Goal: Transaction & Acquisition: Book appointment/travel/reservation

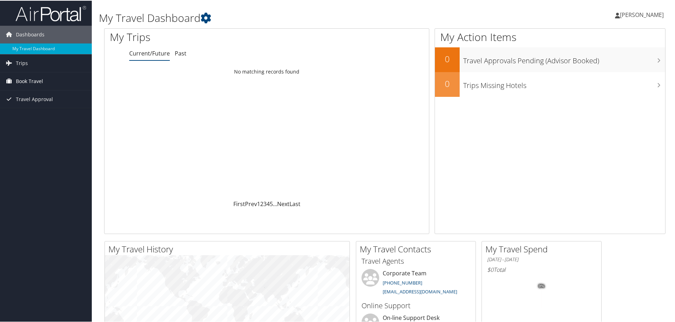
click at [27, 84] on span "Book Travel" at bounding box center [29, 81] width 27 height 18
click at [40, 113] on link "Book/Manage Online Trips" at bounding box center [46, 116] width 92 height 11
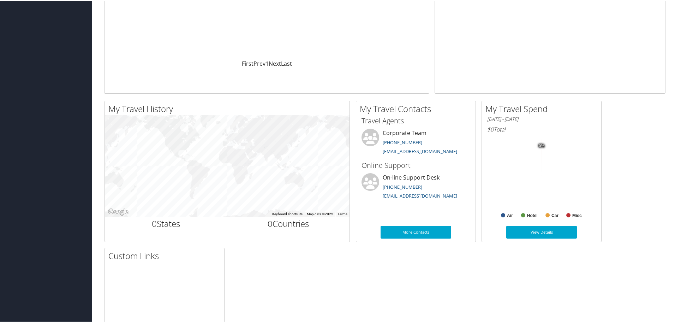
scroll to position [141, 0]
